Goal: Information Seeking & Learning: Learn about a topic

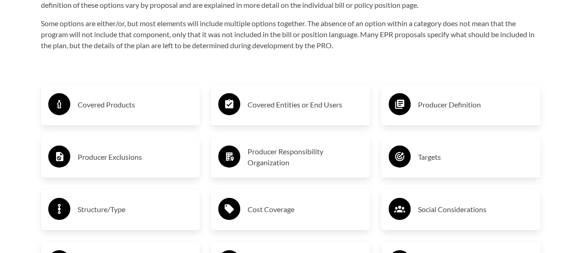
scroll to position [1444, 0]
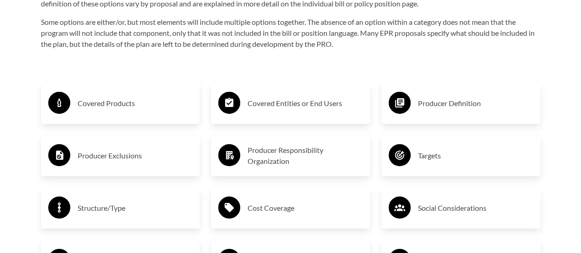
click at [142, 113] on div "Covered Products" at bounding box center [120, 103] width 145 height 27
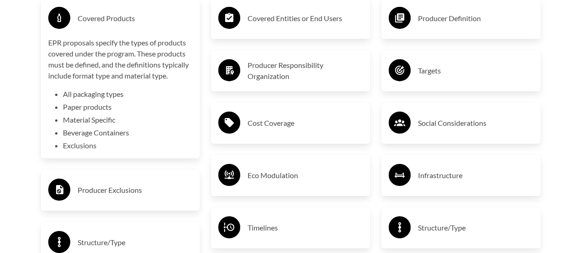
scroll to position [1526, 0]
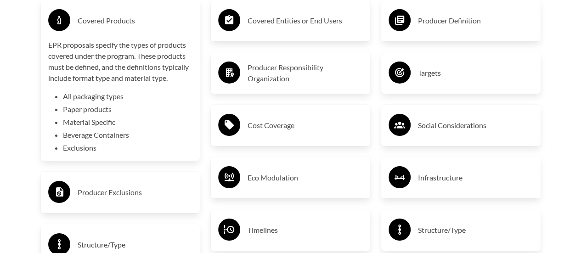
click at [273, 18] on h3 "Covered Entities or End Users" at bounding box center [305, 20] width 115 height 15
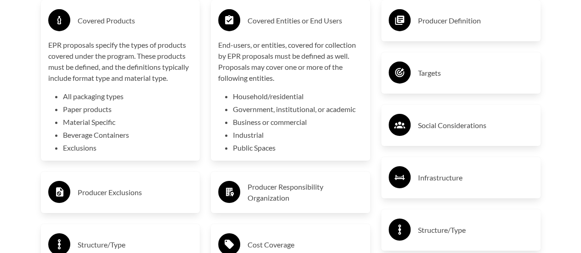
click at [273, 18] on h3 "Covered Entities or End Users" at bounding box center [305, 20] width 115 height 15
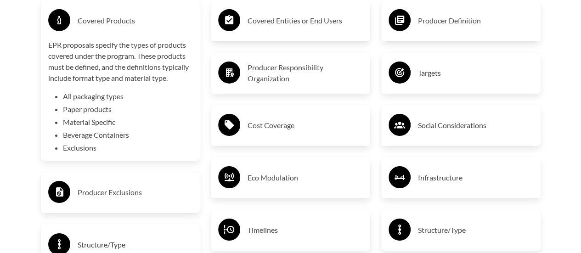
click at [140, 34] on div "Covered Products" at bounding box center [120, 20] width 145 height 27
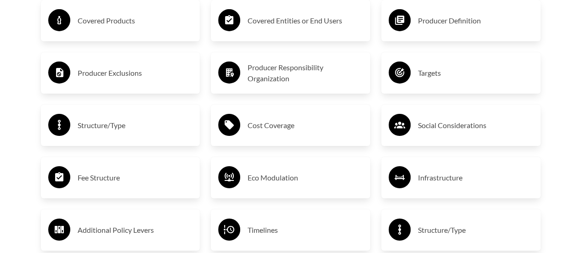
click at [417, 31] on div "Producer Definition" at bounding box center [461, 20] width 145 height 27
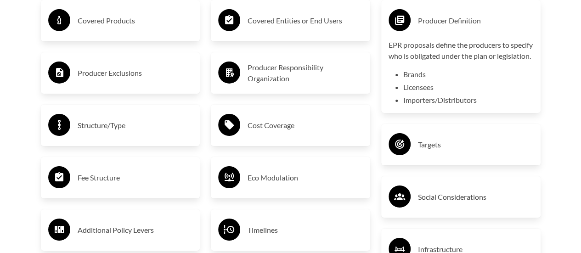
click at [417, 30] on div "Producer Definition" at bounding box center [461, 20] width 145 height 27
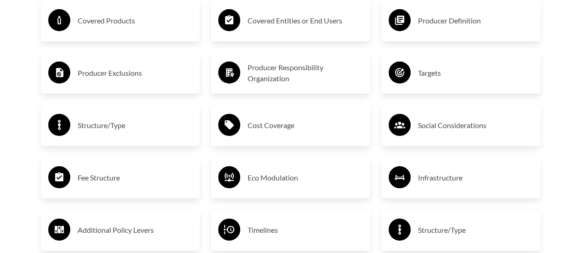
click at [424, 72] on h3 "Targets" at bounding box center [475, 73] width 115 height 15
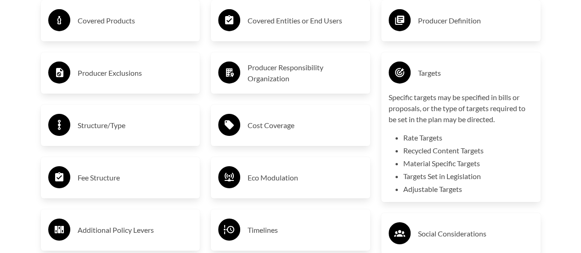
click at [424, 72] on h3 "Targets" at bounding box center [475, 73] width 115 height 15
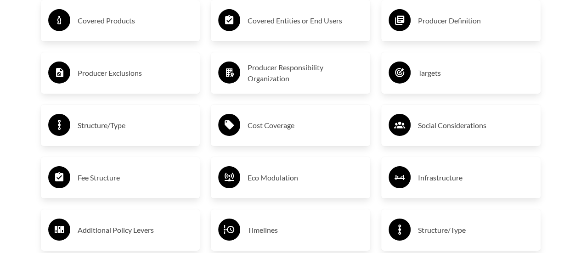
click at [332, 68] on h3 "Producer Responsibility Organization" at bounding box center [305, 73] width 115 height 22
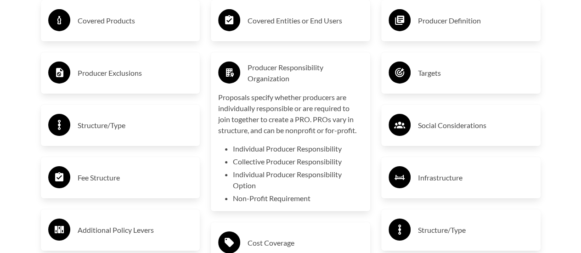
click at [332, 68] on h3 "Producer Responsibility Organization" at bounding box center [305, 73] width 115 height 22
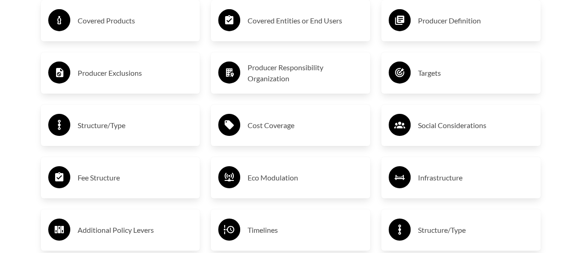
click at [151, 63] on div "Producer Exclusions" at bounding box center [120, 73] width 145 height 27
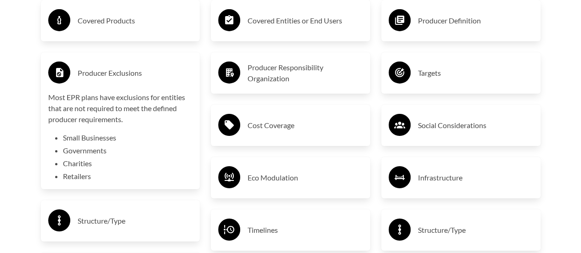
click at [151, 63] on div "Producer Exclusions" at bounding box center [120, 73] width 145 height 27
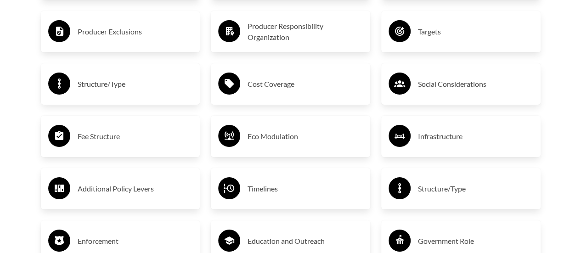
scroll to position [1568, 0]
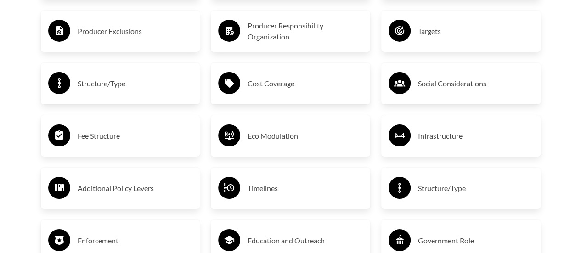
click at [152, 69] on div "Structure/Type" at bounding box center [120, 83] width 159 height 41
click at [142, 77] on div "Structure/Type" at bounding box center [120, 83] width 145 height 27
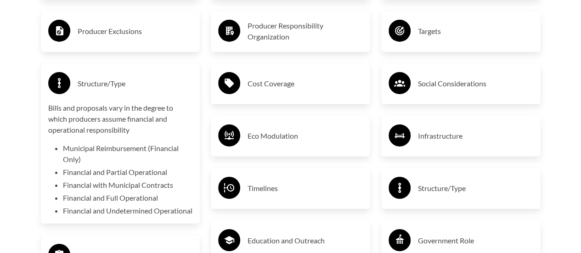
click at [142, 77] on div "Structure/Type" at bounding box center [120, 83] width 145 height 27
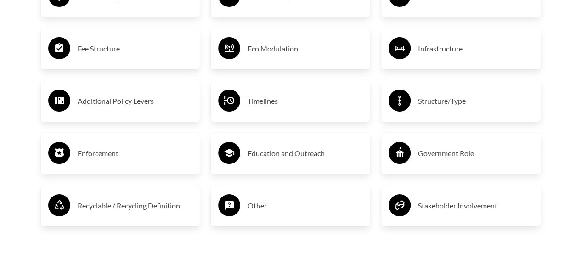
scroll to position [1656, 0]
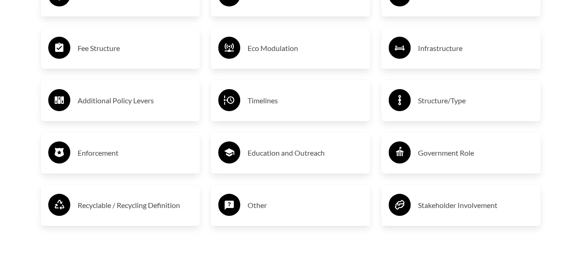
click at [144, 101] on h3 "Additional Policy Levers" at bounding box center [135, 100] width 115 height 15
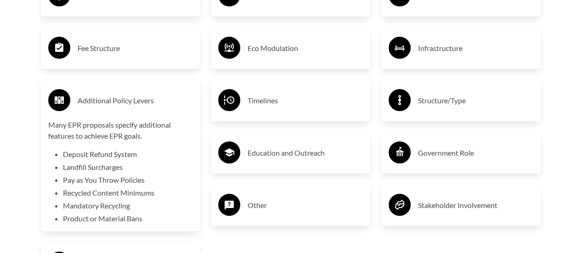
click at [144, 101] on h3 "Additional Policy Levers" at bounding box center [135, 100] width 115 height 15
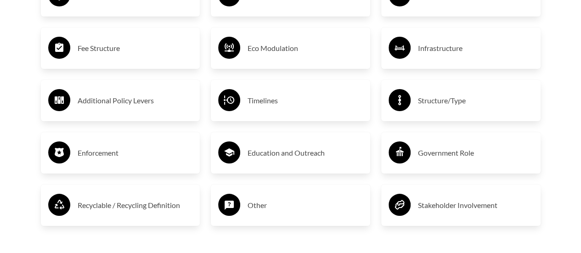
click at [443, 102] on h3 "Structure/Type" at bounding box center [475, 100] width 115 height 15
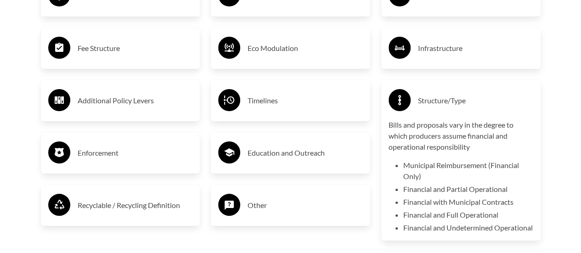
click at [443, 102] on h3 "Structure/Type" at bounding box center [475, 100] width 115 height 15
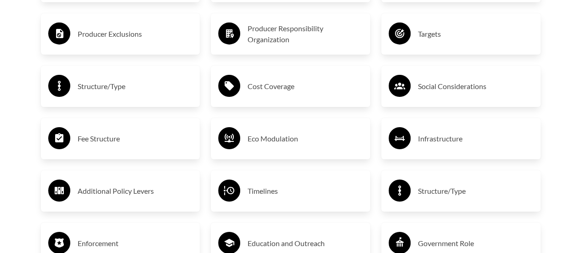
scroll to position [1567, 0]
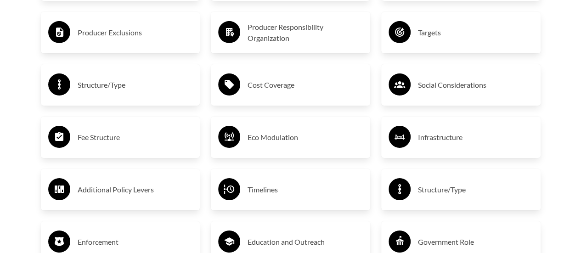
click at [441, 92] on h3 "Social Considerations" at bounding box center [475, 85] width 115 height 15
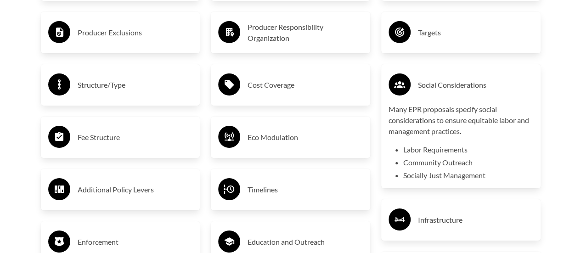
click at [441, 92] on h3 "Social Considerations" at bounding box center [475, 85] width 115 height 15
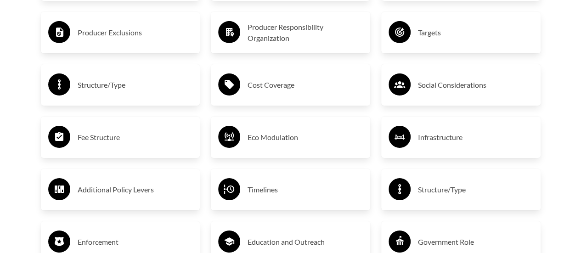
click at [263, 153] on div "Eco Modulation" at bounding box center [290, 137] width 159 height 41
click at [266, 147] on div "Eco Modulation" at bounding box center [290, 137] width 145 height 27
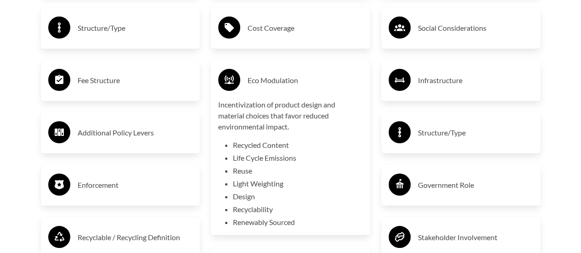
scroll to position [1626, 0]
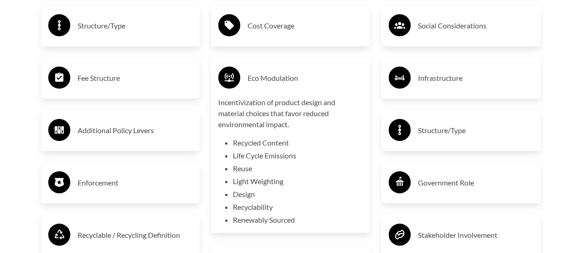
click at [262, 88] on div "Eco Modulation" at bounding box center [290, 78] width 145 height 27
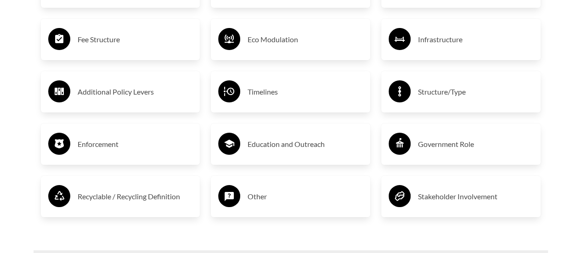
scroll to position [1687, 0]
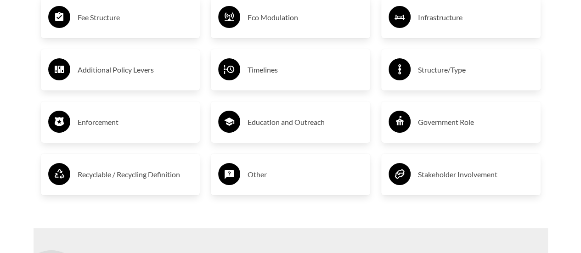
click at [463, 123] on h3 "Government Role" at bounding box center [475, 122] width 115 height 15
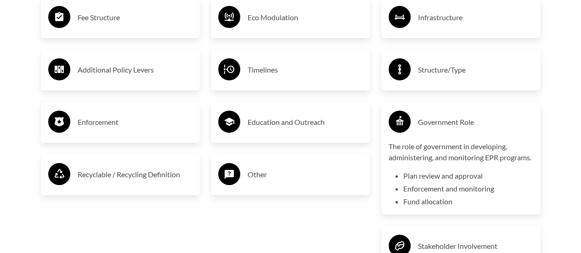
click at [463, 123] on h3 "Government Role" at bounding box center [475, 122] width 115 height 15
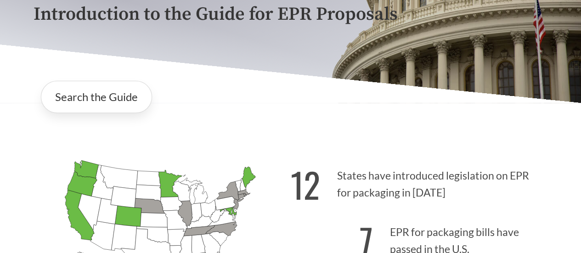
scroll to position [108, 0]
